Goal: Understand process/instructions: Learn how to perform a task or action

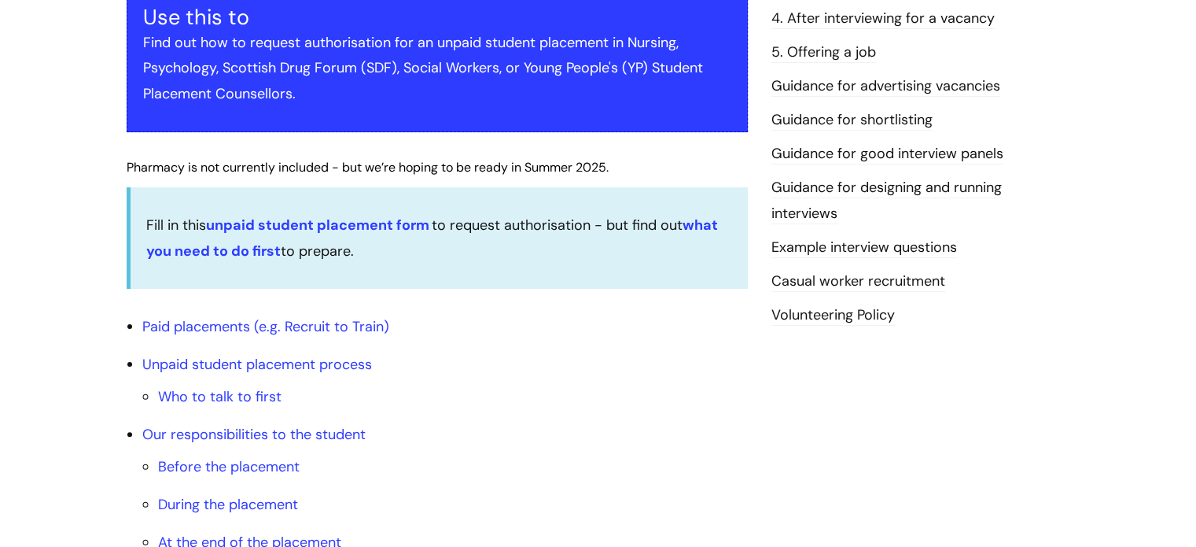
scroll to position [368, 0]
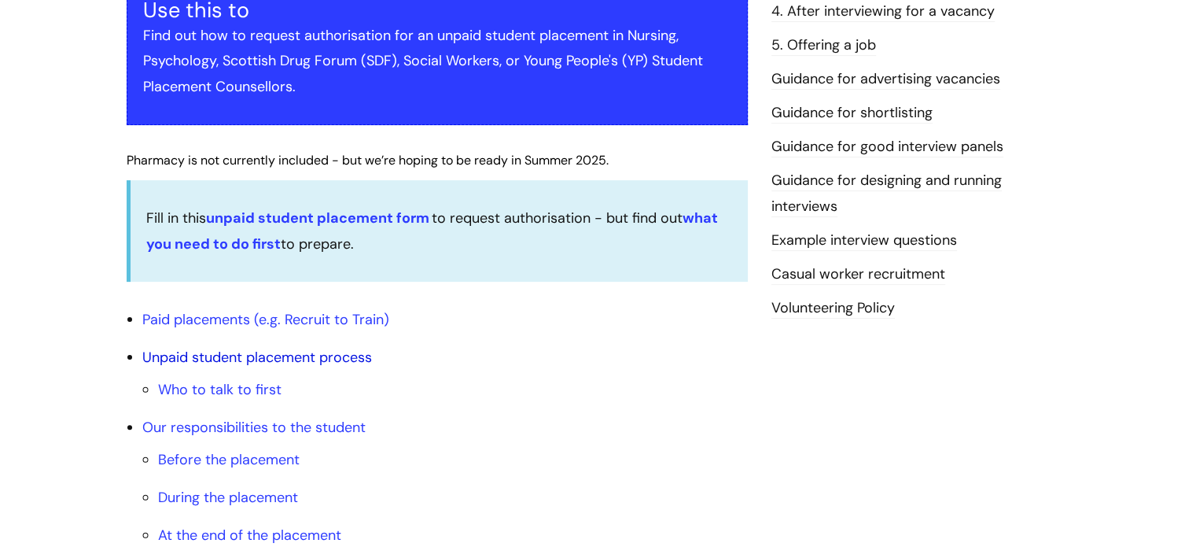
click at [283, 354] on link "Unpaid student placement process" at bounding box center [257, 357] width 230 height 19
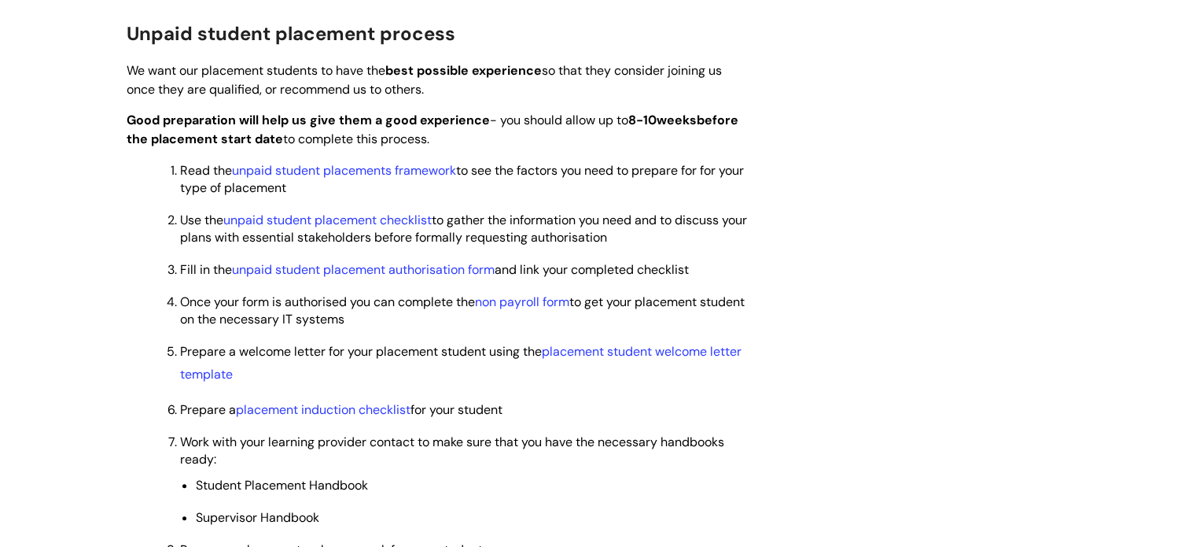
scroll to position [1167, 0]
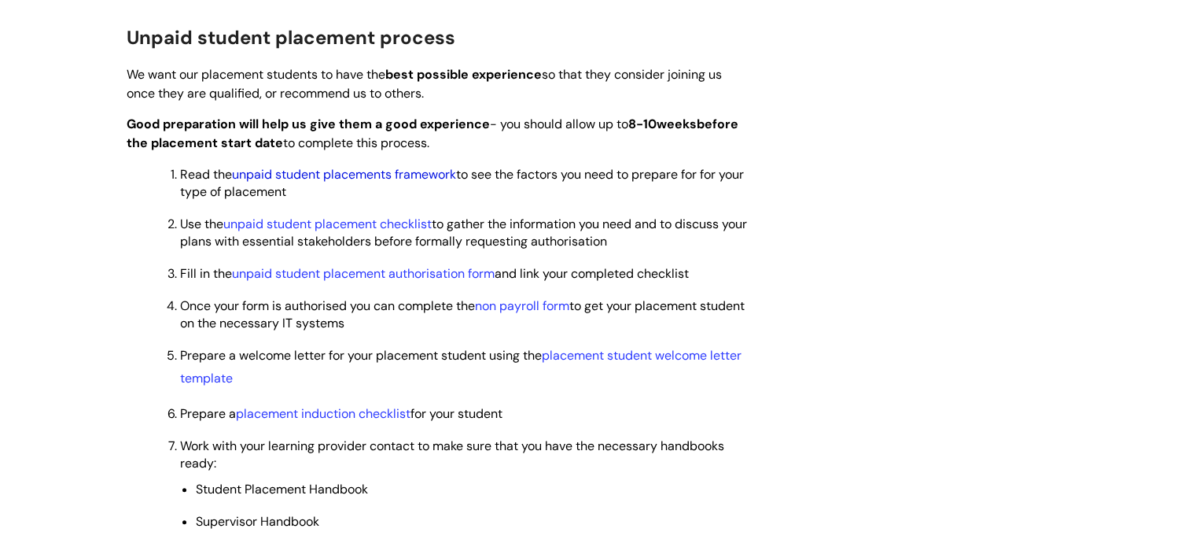
click at [375, 179] on link "unpaid student placements framework" at bounding box center [344, 174] width 224 height 17
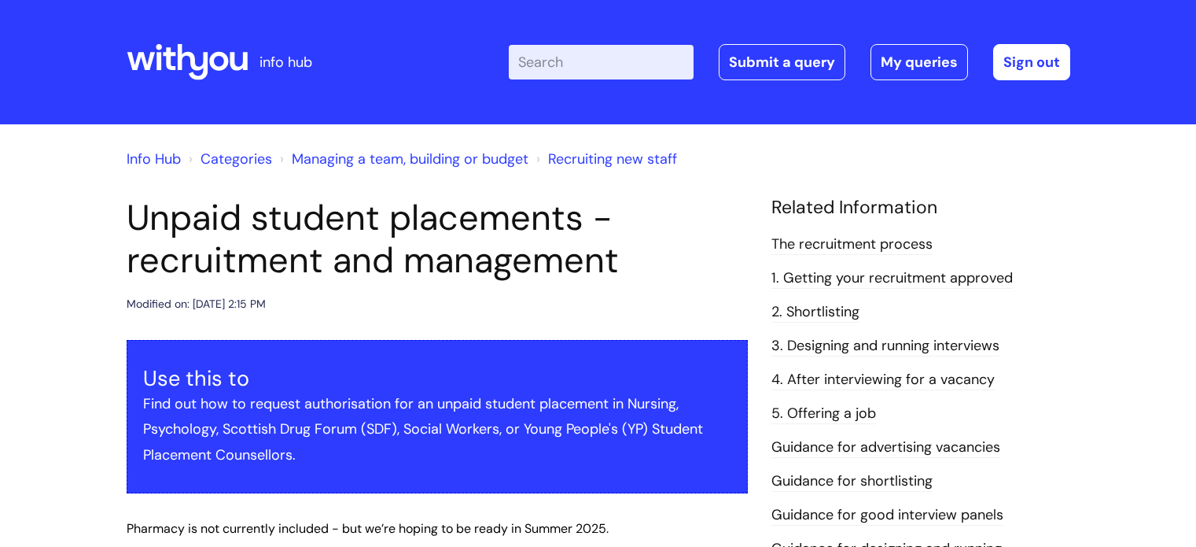
scroll to position [1167, 0]
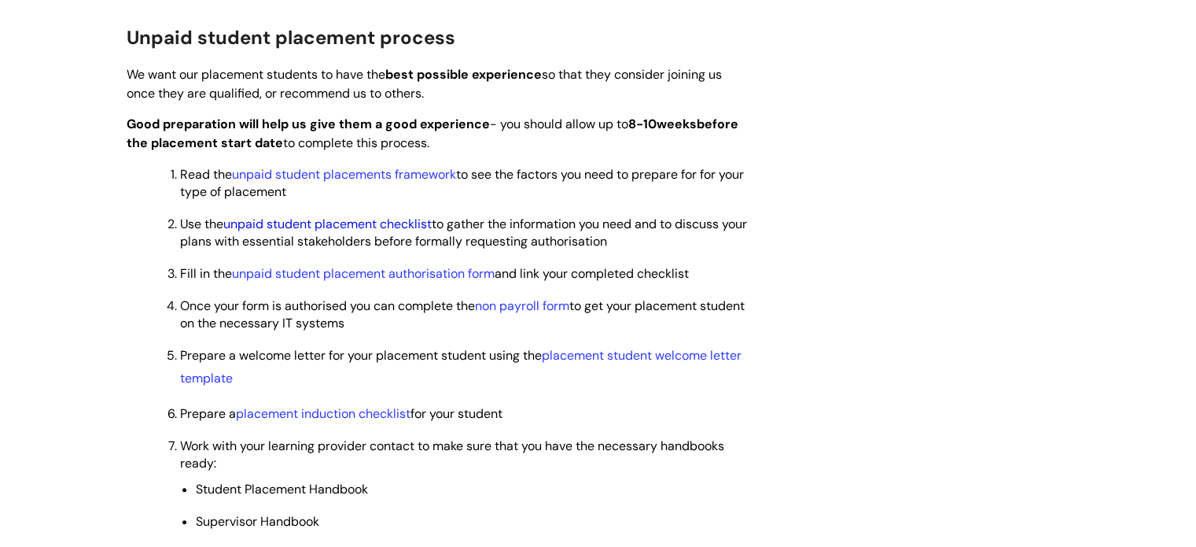
click at [358, 228] on link "unpaid student placement checklist" at bounding box center [327, 223] width 208 height 17
